Goal: Task Accomplishment & Management: Manage account settings

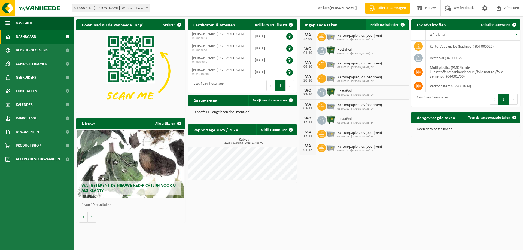
click at [381, 24] on span "Bekijk uw kalender" at bounding box center [384, 25] width 28 height 4
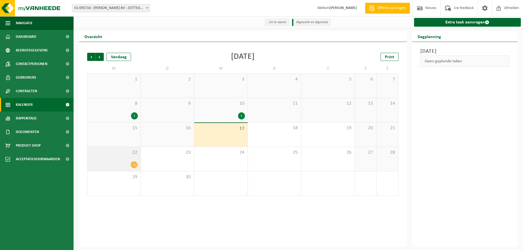
click at [127, 163] on div at bounding box center [114, 164] width 48 height 7
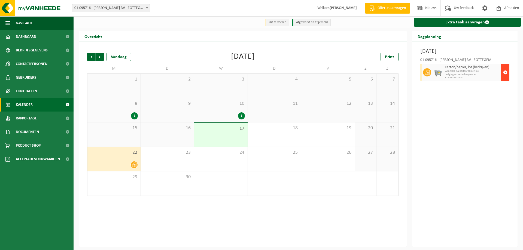
click at [505, 72] on span "button" at bounding box center [505, 72] width 4 height 11
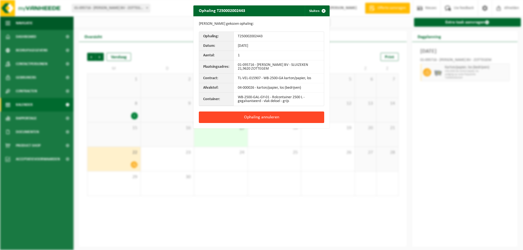
click at [263, 116] on button "Ophaling annuleren" at bounding box center [261, 117] width 125 height 11
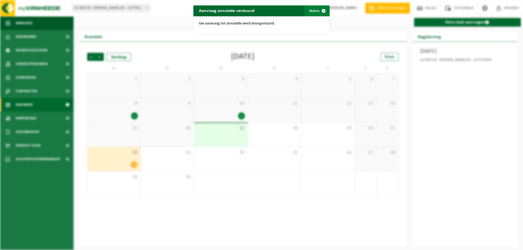
click at [313, 14] on button "Sluiten" at bounding box center [317, 10] width 24 height 11
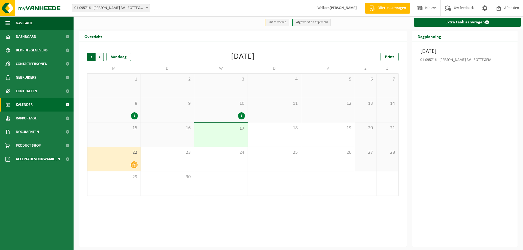
click at [101, 56] on span "Volgende" at bounding box center [100, 57] width 8 height 8
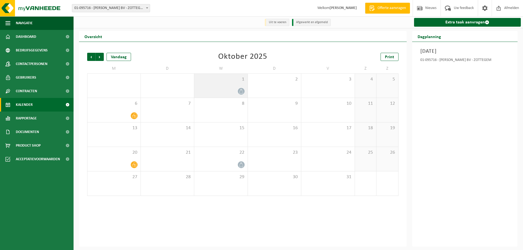
click at [240, 95] on span at bounding box center [241, 91] width 7 height 7
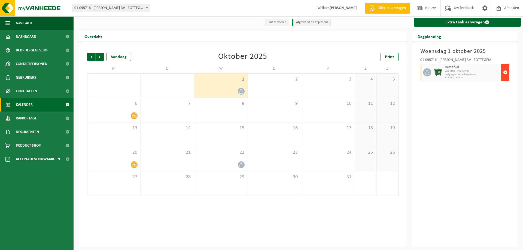
click at [506, 73] on span "button" at bounding box center [505, 72] width 4 height 11
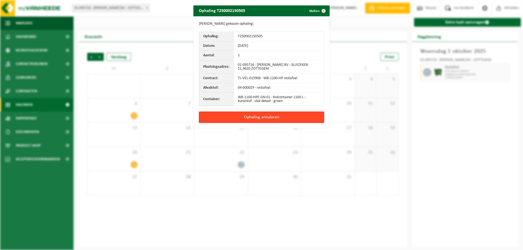
click at [264, 117] on button "Ophaling annuleren" at bounding box center [261, 117] width 125 height 11
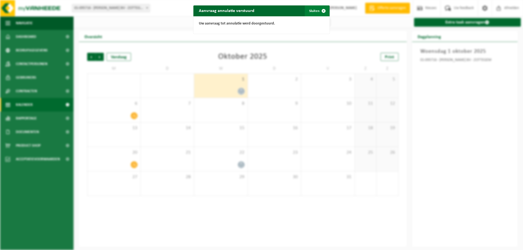
click at [310, 9] on button "Sluiten" at bounding box center [317, 10] width 24 height 11
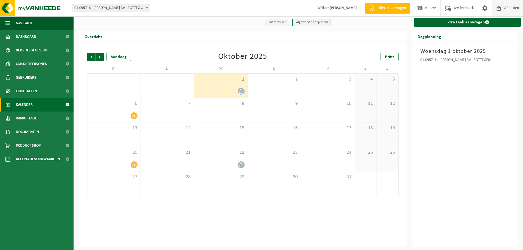
click at [509, 8] on span "Afmelden" at bounding box center [511, 8] width 17 height 16
